Goal: Task Accomplishment & Management: Manage account settings

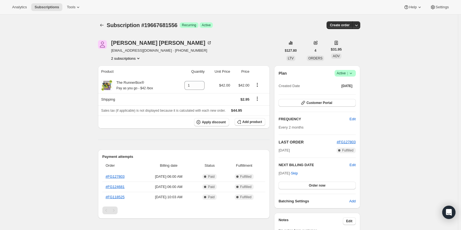
click at [352, 74] on icon at bounding box center [351, 73] width 6 height 6
click at [340, 95] on span "Cancel subscription" at bounding box center [347, 93] width 31 height 4
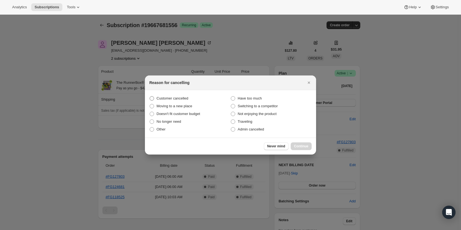
click at [164, 96] on span "Customer cancelled" at bounding box center [173, 98] width 32 height 4
click at [150, 96] on input "Customer cancelled" at bounding box center [150, 96] width 0 height 0
radio input "true"
click at [301, 146] on span "Continue" at bounding box center [301, 146] width 14 height 4
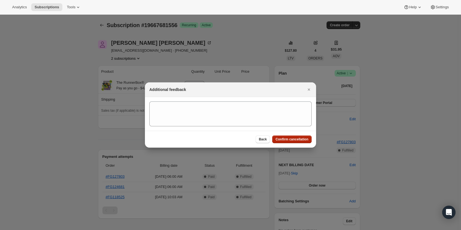
click at [290, 137] on span "Confirm cancellation" at bounding box center [292, 139] width 33 height 4
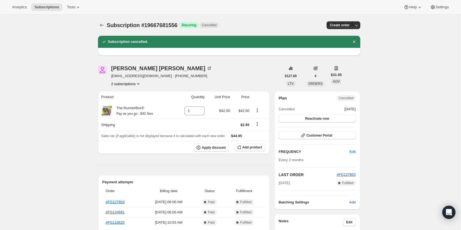
click at [123, 83] on button "2 subscriptions" at bounding box center [126, 84] width 30 height 6
click at [129, 95] on span "18036228372" at bounding box center [120, 94] width 22 height 4
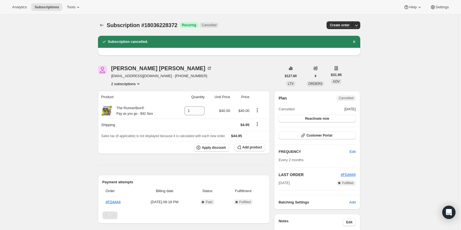
click at [130, 88] on div "[PERSON_NAME] [EMAIL_ADDRESS][DOMAIN_NAME] · [PHONE_NUMBER] 2 subscriptions $12…" at bounding box center [227, 214] width 267 height 315
click at [128, 83] on button "2 subscriptions" at bounding box center [126, 84] width 30 height 6
click at [129, 101] on span "19667681556" at bounding box center [120, 103] width 22 height 4
